Goal: Task Accomplishment & Management: Manage account settings

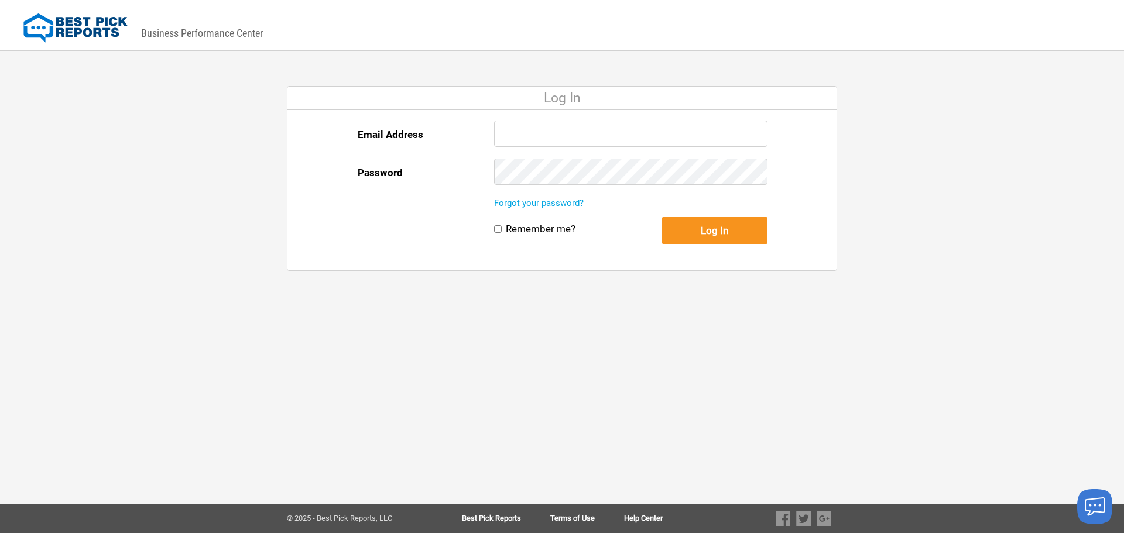
click at [598, 114] on div "Email Address Password Forgot your password? Remember me? Log In Remember me? L…" at bounding box center [562, 190] width 550 height 160
click at [595, 118] on div "Email Address Password Forgot your password? Remember me? Log In Remember me? L…" at bounding box center [562, 190] width 550 height 160
click at [594, 119] on div "Email Address Password Forgot your password? Remember me? Log In Remember me? L…" at bounding box center [562, 190] width 550 height 160
click at [587, 125] on input "Email Address" at bounding box center [630, 134] width 273 height 26
paste input "[EMAIL_ADDRESS][DOMAIN_NAME]"
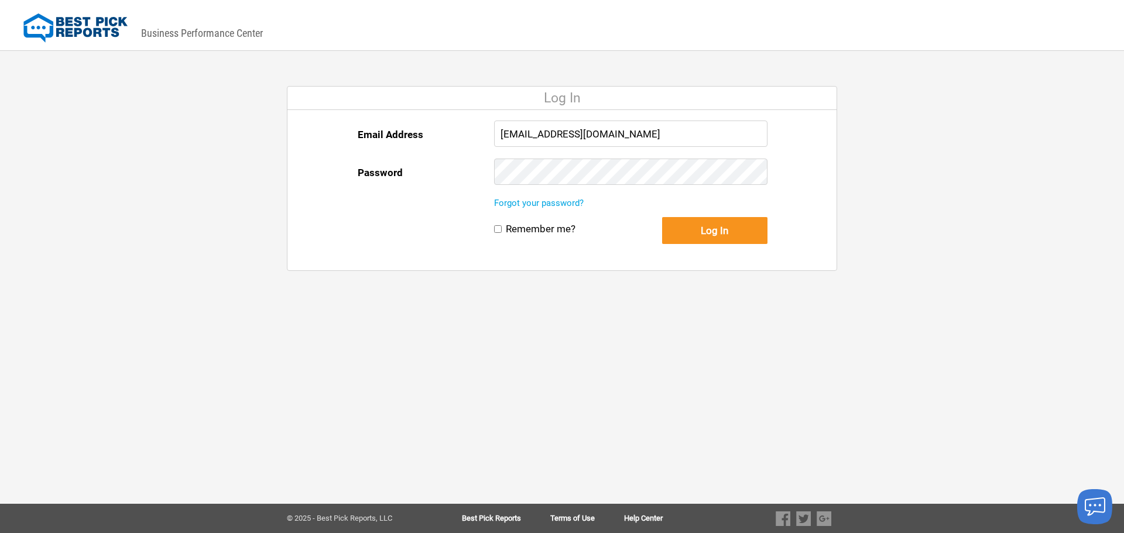
type input "[EMAIL_ADDRESS][DOMAIN_NAME]"
click at [712, 234] on button "Log In" at bounding box center [714, 230] width 105 height 27
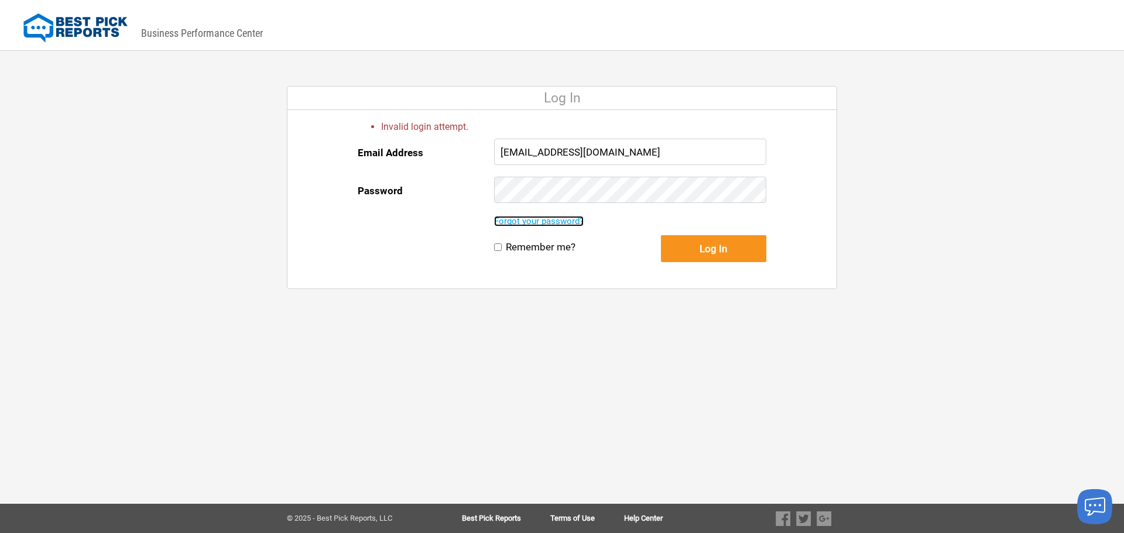
click at [571, 221] on link "Forgot your password?" at bounding box center [539, 221] width 90 height 11
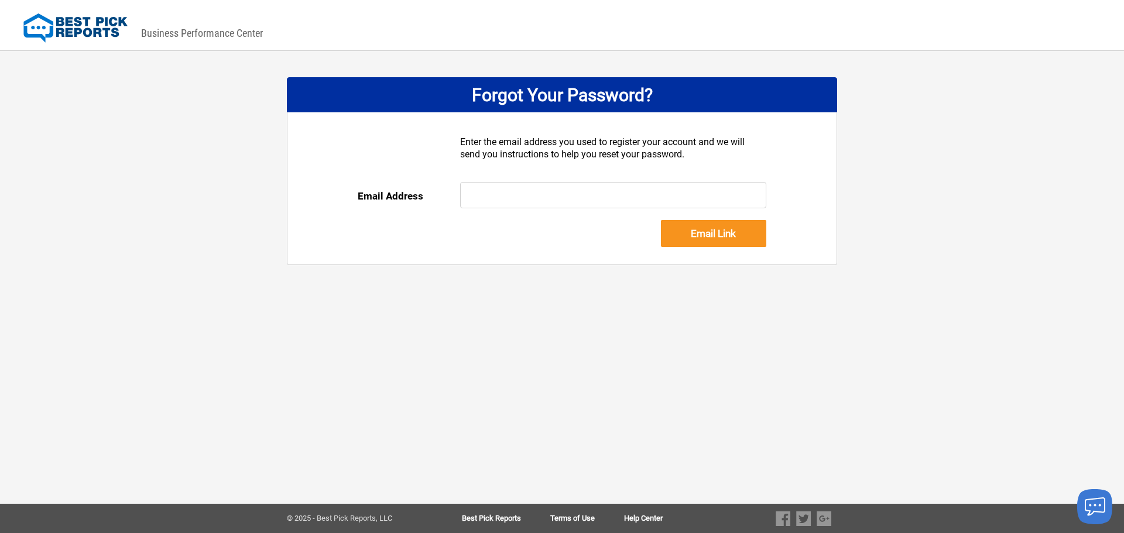
click at [555, 185] on input "text" at bounding box center [613, 195] width 307 height 26
paste input "[EMAIL_ADDRESS][DOMAIN_NAME]"
type input "[EMAIL_ADDRESS][DOMAIN_NAME]"
click at [681, 232] on input "Email Link" at bounding box center [713, 233] width 105 height 27
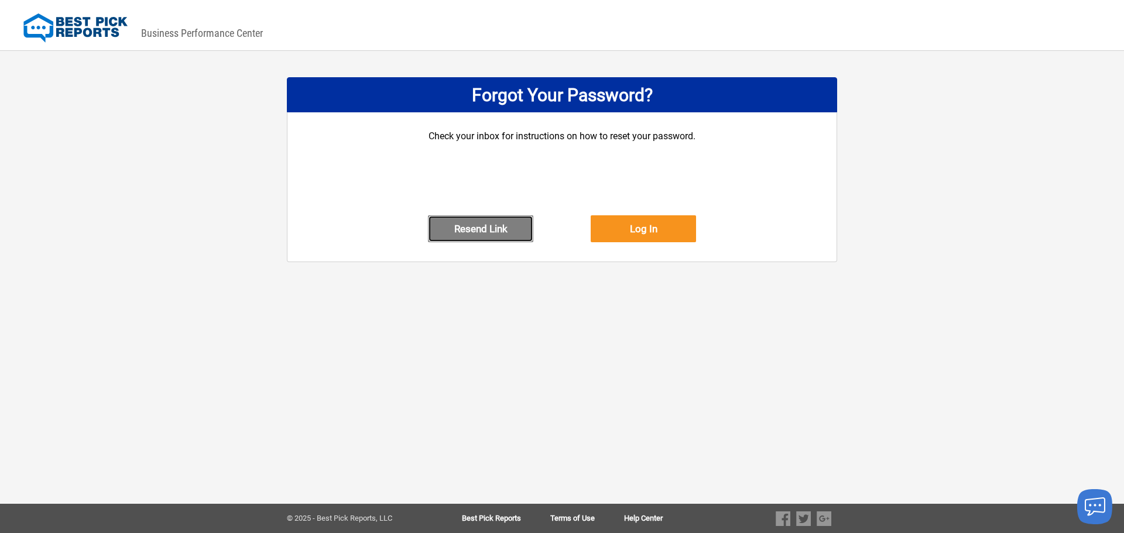
click at [461, 236] on button "Resend Link" at bounding box center [480, 228] width 105 height 27
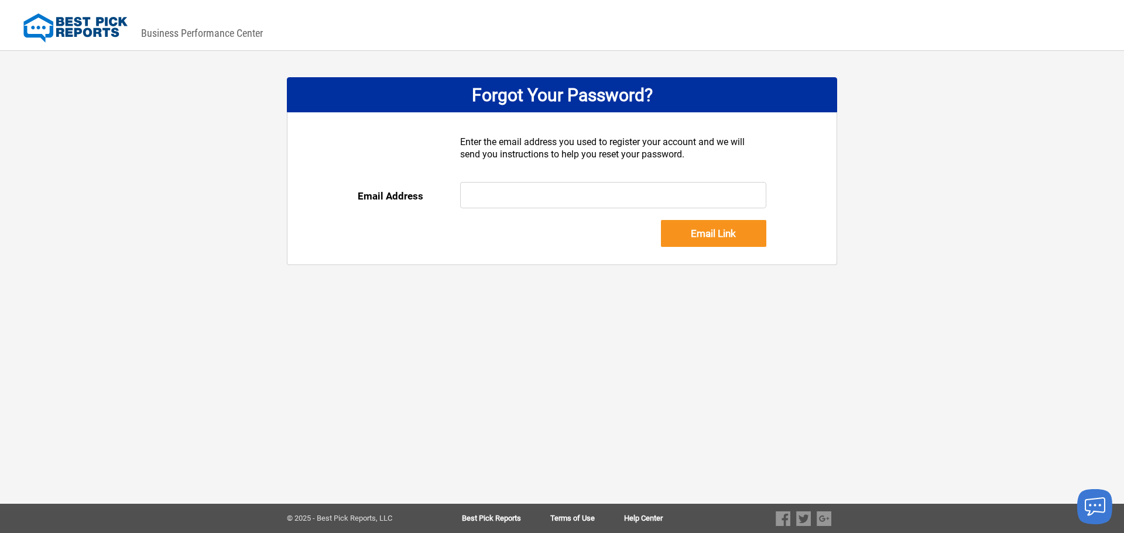
click at [516, 311] on div "DASHBOARD PREVIEW DASHBOARD PREVIEW You are viewing this company dashboard as a…" at bounding box center [562, 266] width 1124 height 533
click at [483, 301] on div at bounding box center [562, 291] width 1124 height 29
click at [401, 295] on div at bounding box center [562, 291] width 1124 height 29
